Goal: Use online tool/utility: Utilize a website feature to perform a specific function

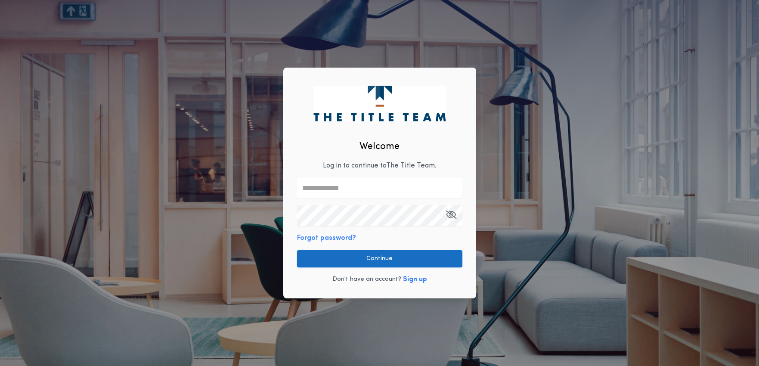
type input "**********"
click at [379, 259] on button "Continue" at bounding box center [379, 258] width 165 height 17
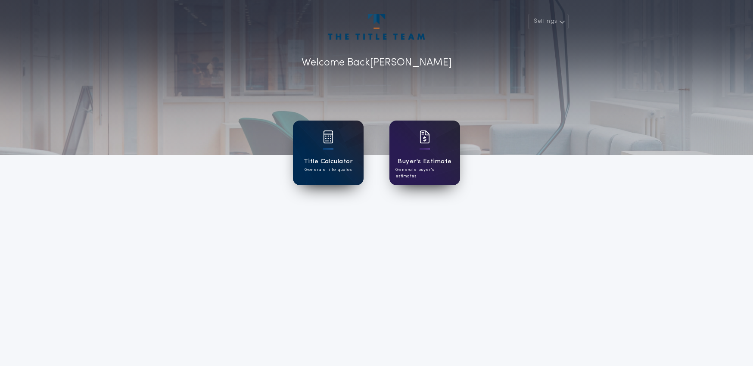
click at [308, 161] on h1 "Title Calculator" at bounding box center [328, 162] width 49 height 10
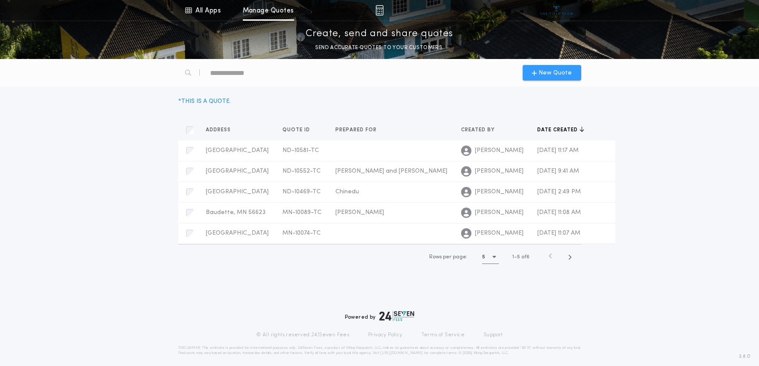
click at [557, 74] on span "New Quote" at bounding box center [555, 72] width 33 height 9
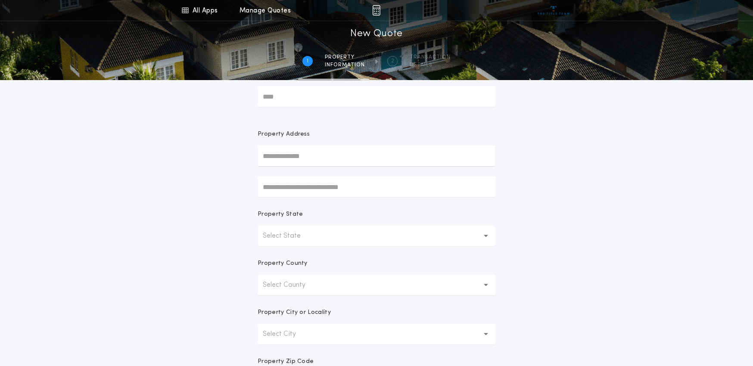
scroll to position [86, 0]
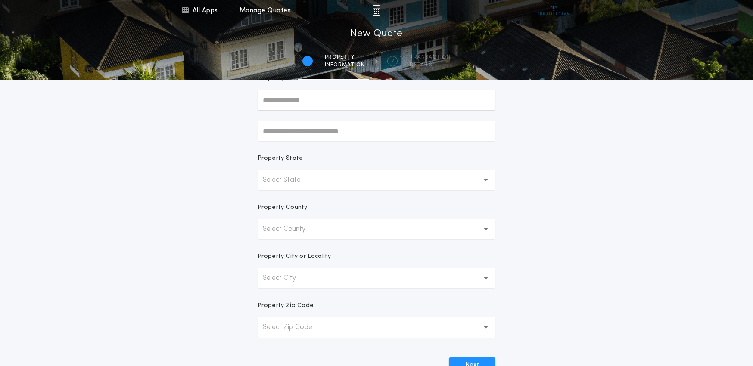
click at [483, 181] on button "Select State" at bounding box center [377, 180] width 238 height 21
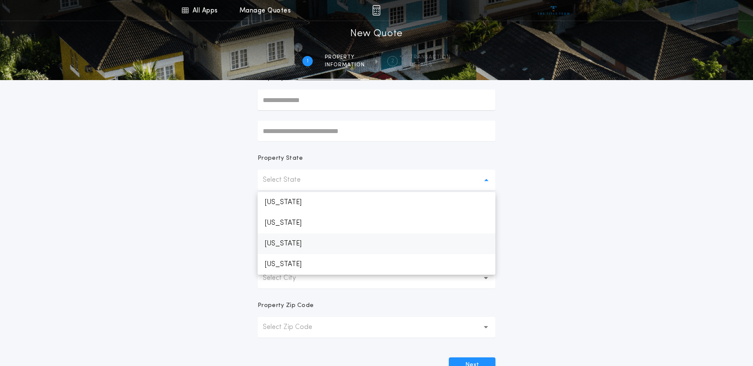
click at [296, 244] on p "[US_STATE]" at bounding box center [377, 243] width 238 height 21
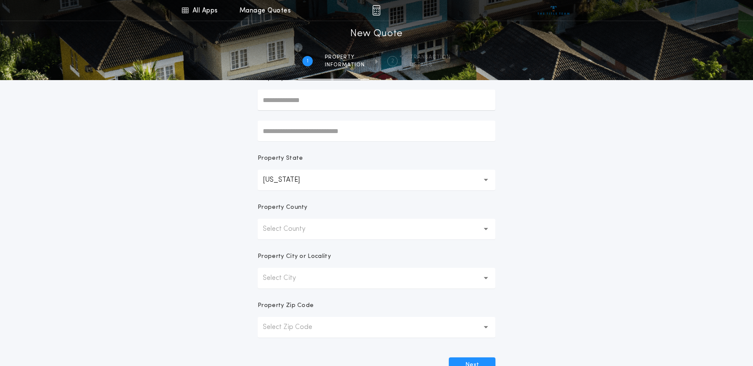
click at [329, 234] on button "Select County" at bounding box center [377, 229] width 238 height 21
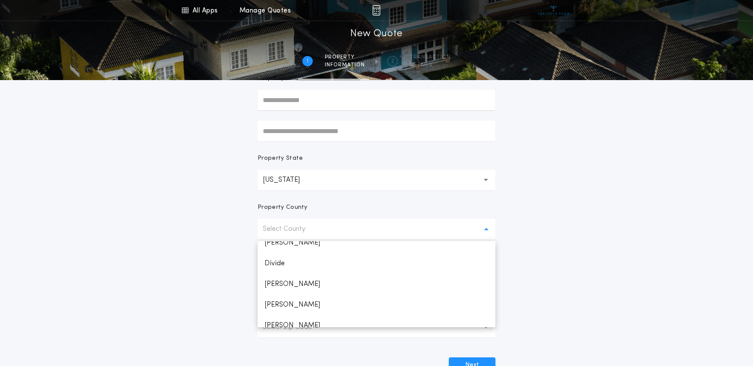
scroll to position [302, 0]
click at [284, 299] on p "Grand Forks" at bounding box center [377, 301] width 238 height 21
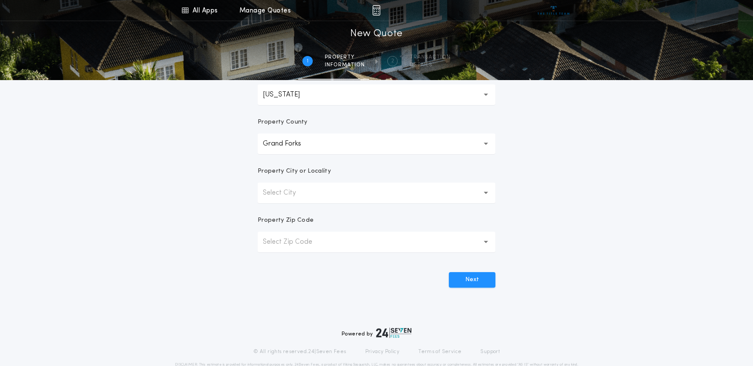
scroll to position [172, 0]
click at [464, 195] on button "Select City" at bounding box center [377, 192] width 238 height 21
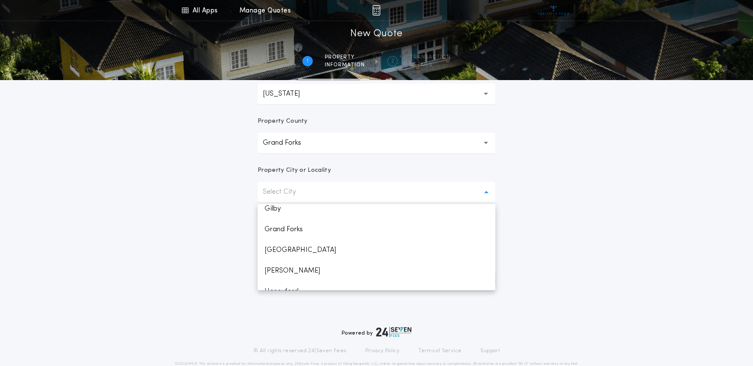
scroll to position [86, 0]
click at [293, 233] on p "Grand Forks" at bounding box center [377, 231] width 238 height 21
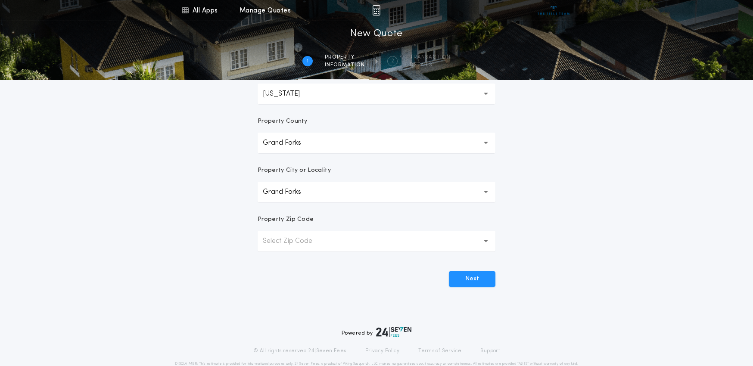
click at [437, 239] on button "Select Zip Code" at bounding box center [377, 241] width 238 height 21
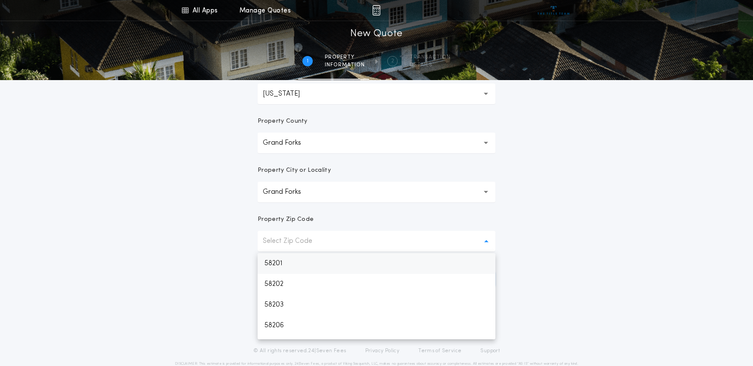
click at [281, 267] on p "58201" at bounding box center [377, 263] width 238 height 21
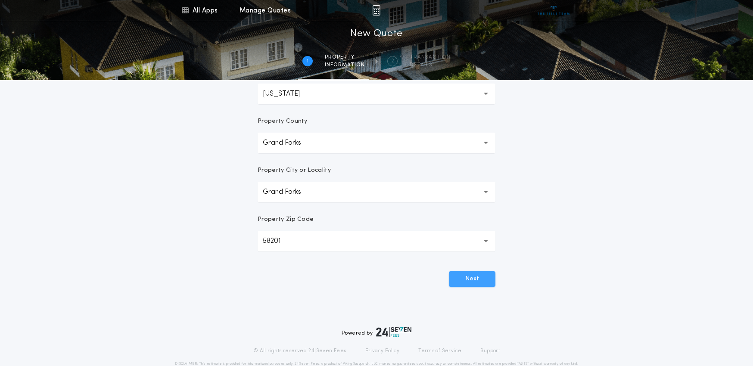
click at [464, 283] on button "Next" at bounding box center [472, 279] width 47 height 16
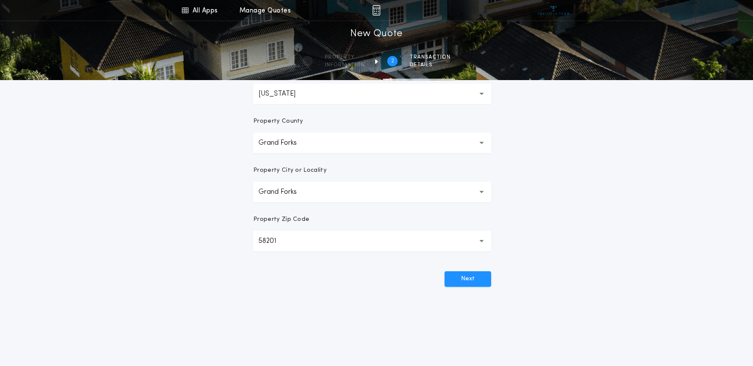
scroll to position [0, 0]
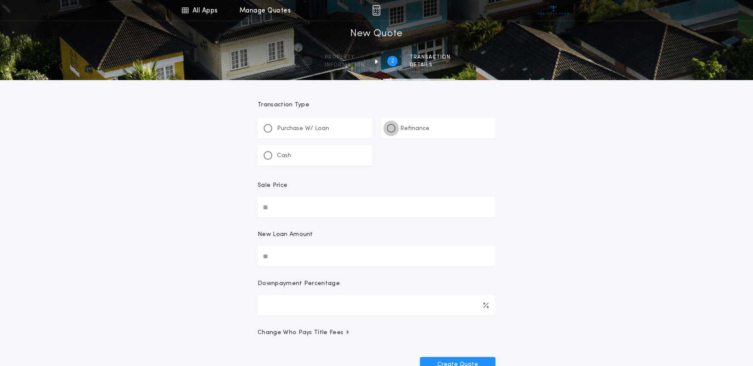
click at [387, 129] on div at bounding box center [391, 128] width 9 height 9
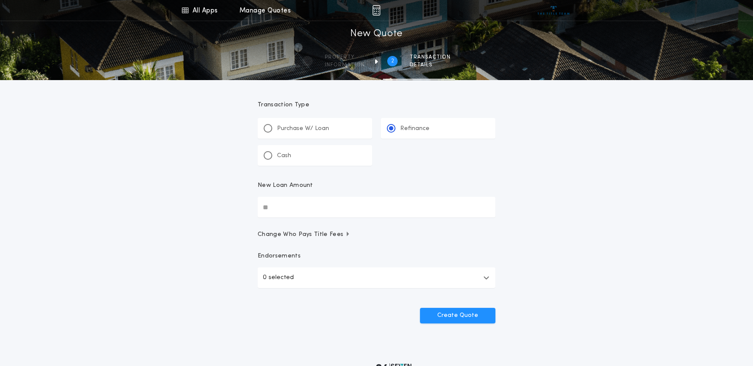
drag, startPoint x: 281, startPoint y: 208, endPoint x: 256, endPoint y: 209, distance: 25.0
click at [256, 209] on form "Transaction Type ********* Purchase W/ Loan Refinance Cash New Loan Amount Chan…" at bounding box center [376, 201] width 258 height 243
type input "********"
click at [470, 226] on form "Transaction Type ********* Purchase W/ Loan Refinance Cash New Loan Amount ****…" at bounding box center [376, 201] width 258 height 243
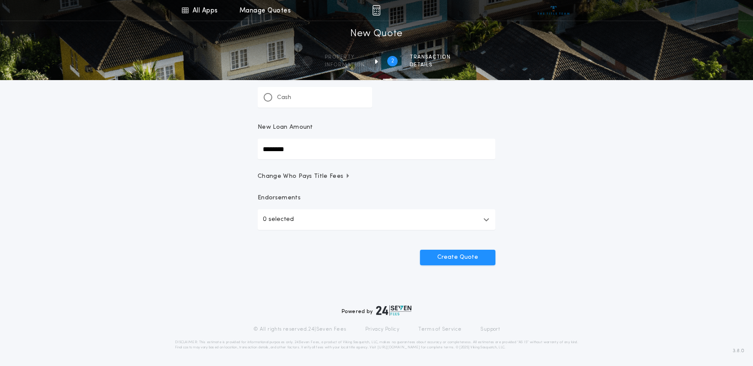
scroll to position [59, 0]
click at [457, 253] on button "Create Quote" at bounding box center [457, 257] width 75 height 16
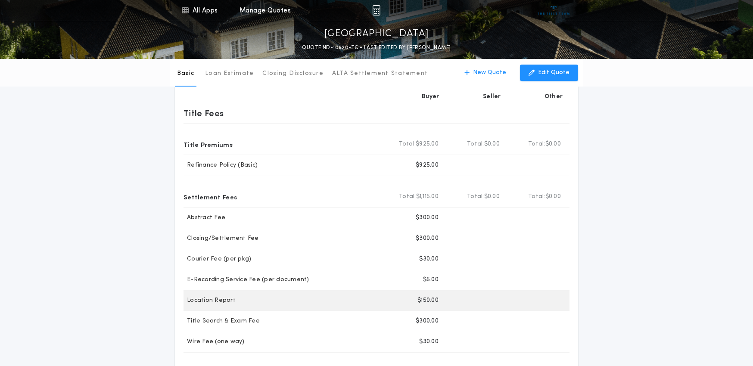
scroll to position [31, 0]
